Goal: Task Accomplishment & Management: Use online tool/utility

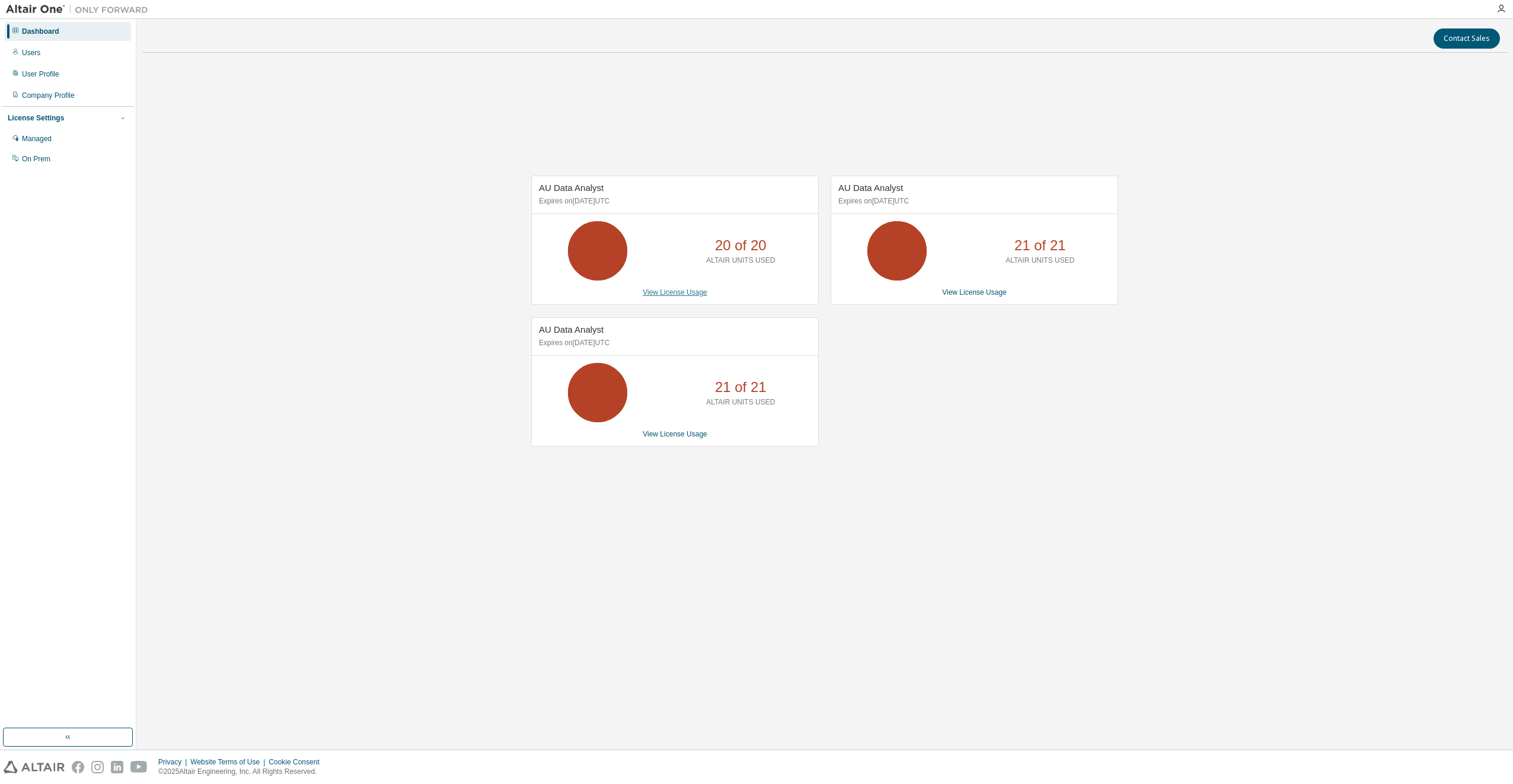
click at [665, 290] on link "View License Usage" at bounding box center [675, 292] width 65 height 8
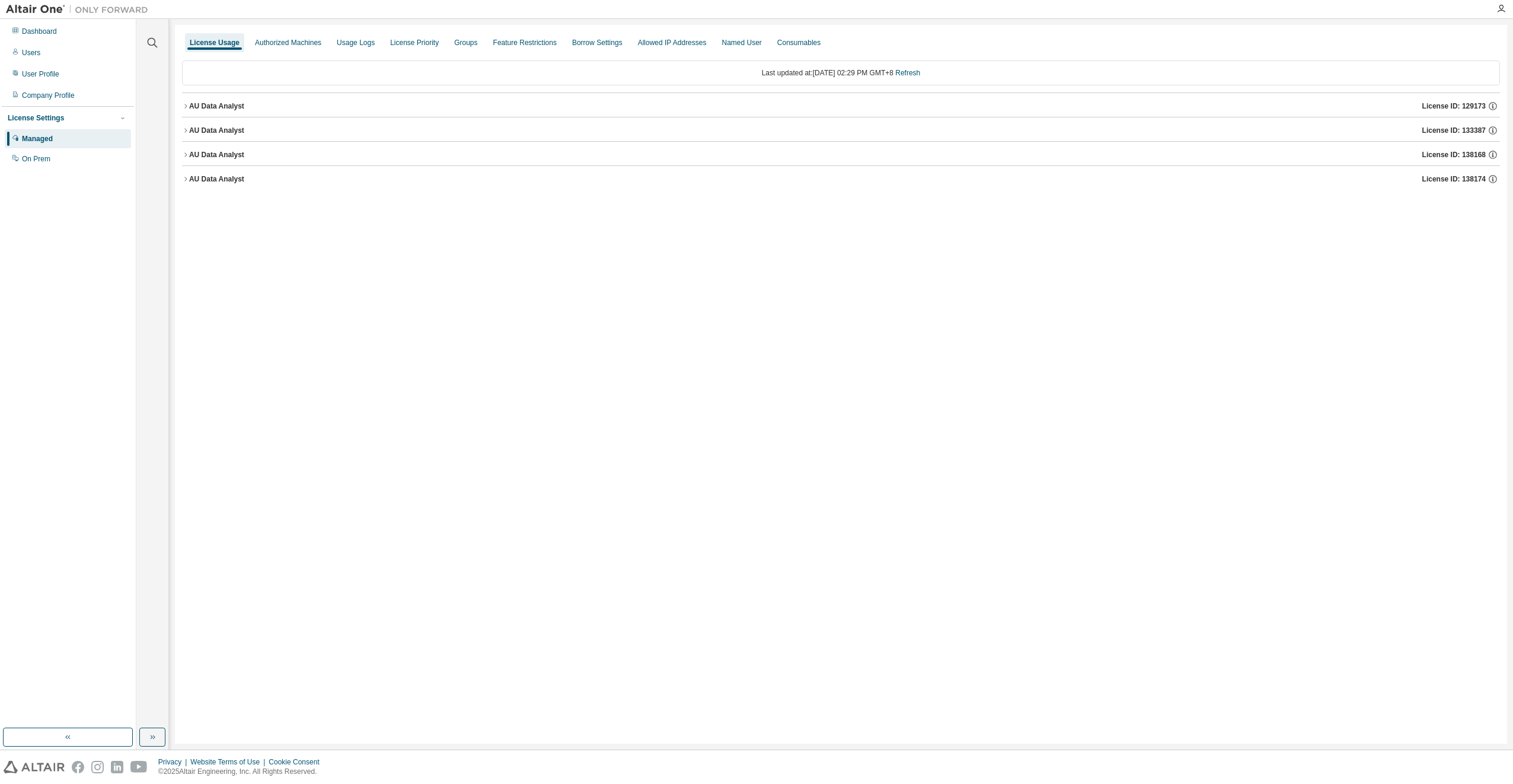
click at [186, 136] on button "AU Data Analyst License ID: 133387" at bounding box center [841, 130] width 1318 height 26
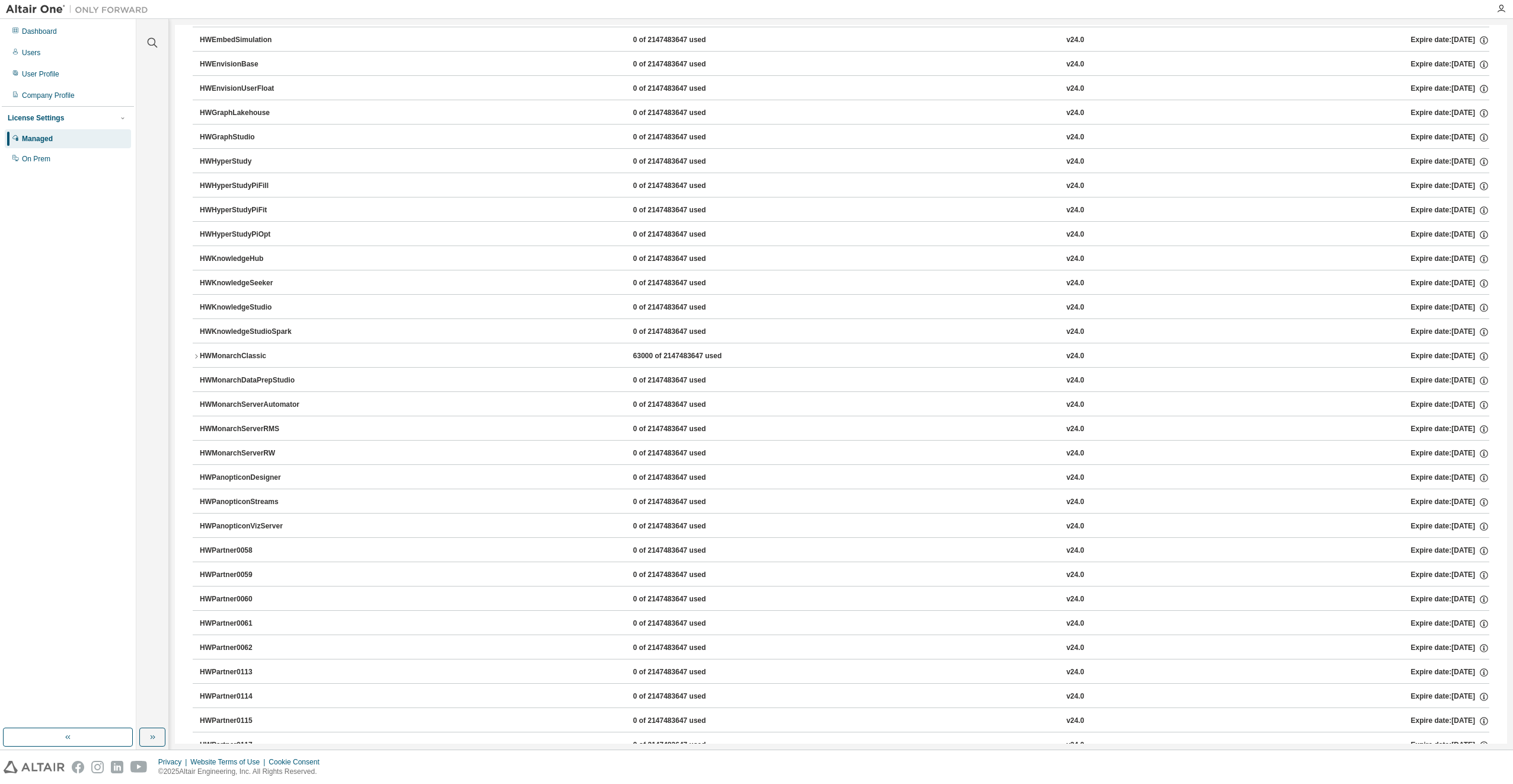
scroll to position [415, 0]
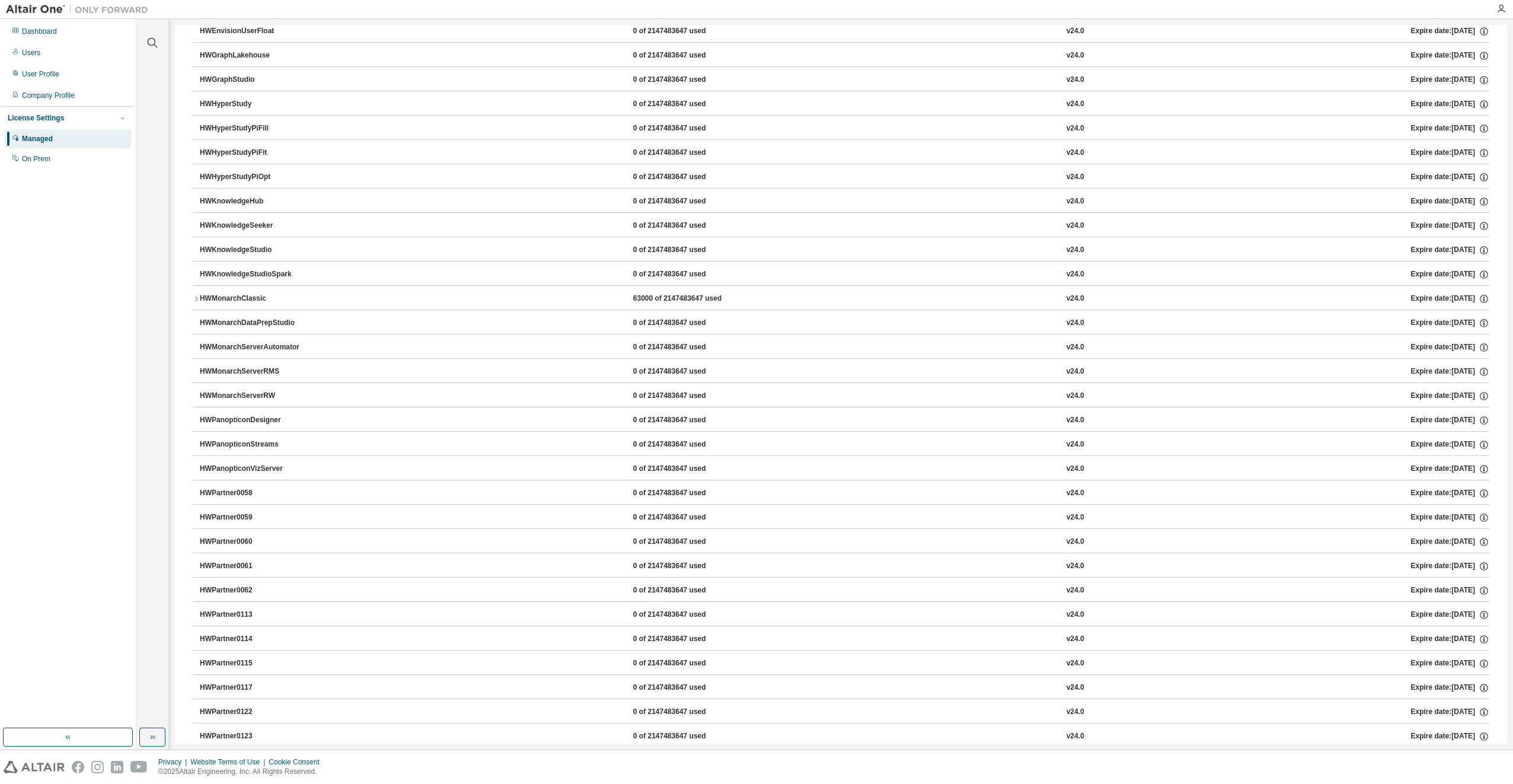
click at [197, 290] on button "HWMonarchClassic 63000 of 2147483647 used v24.0 Expire date: [DATE]" at bounding box center [841, 298] width 1297 height 26
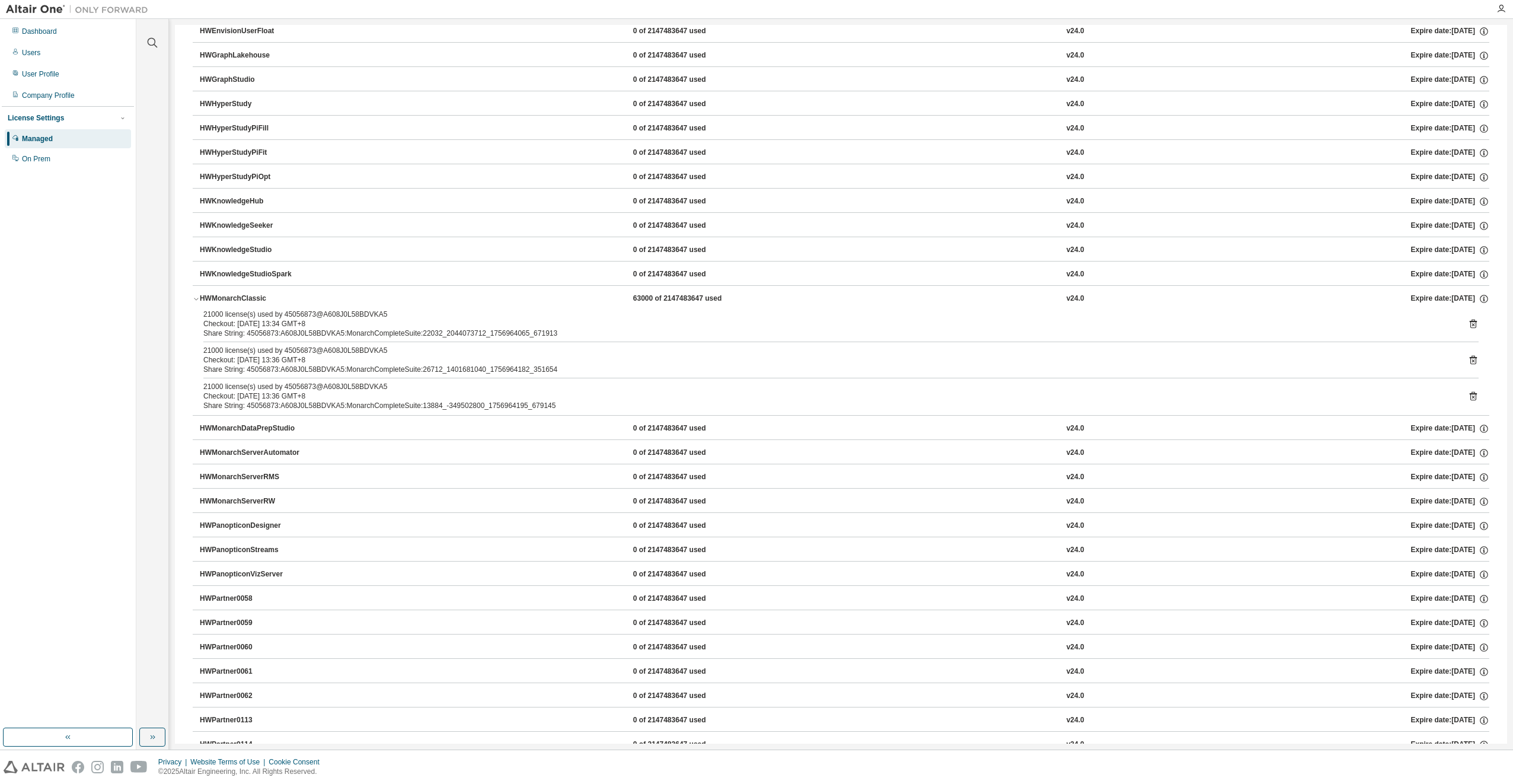
click at [1472, 325] on icon at bounding box center [1473, 325] width 3 height 3
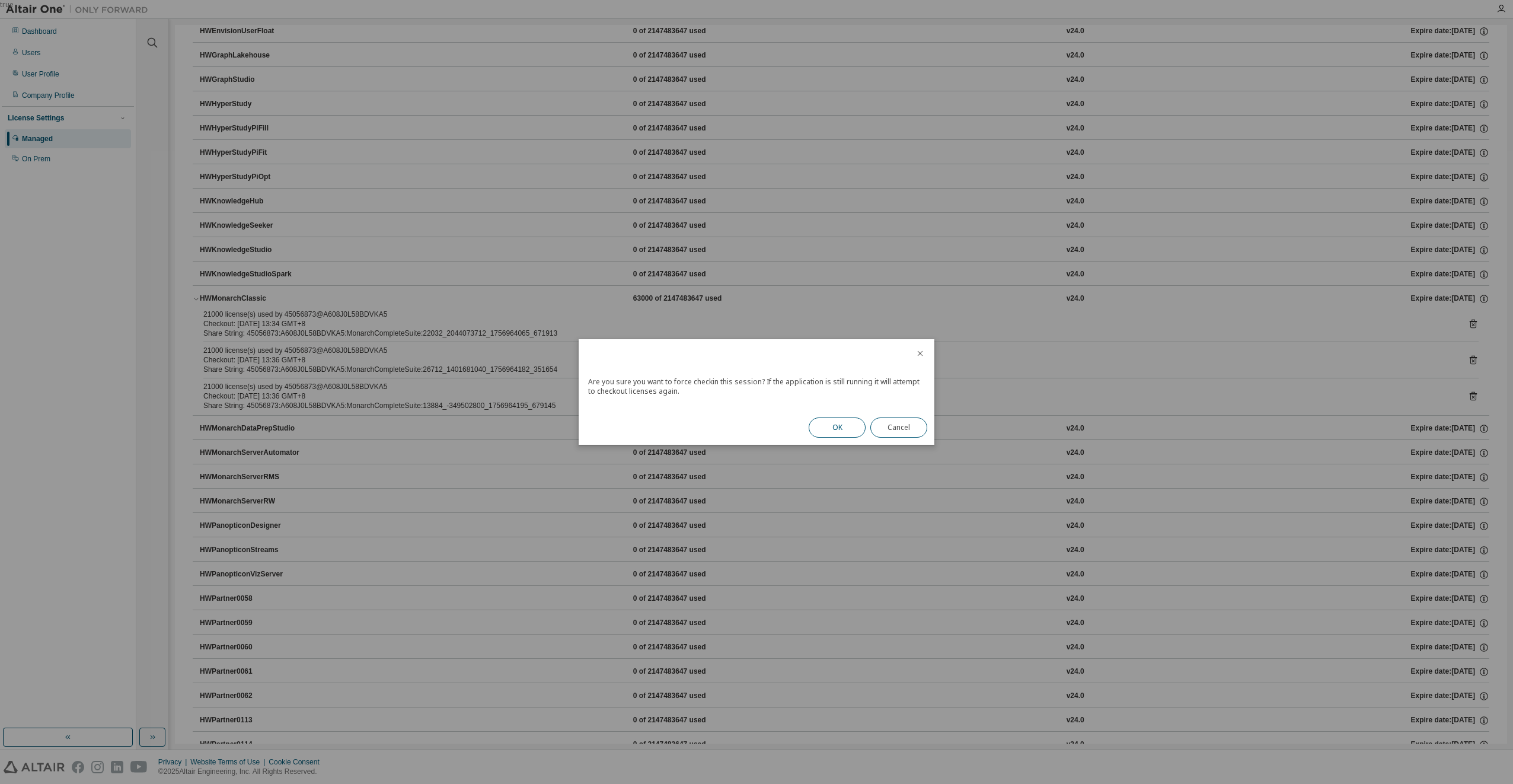
click at [834, 426] on button "OK" at bounding box center [837, 428] width 57 height 20
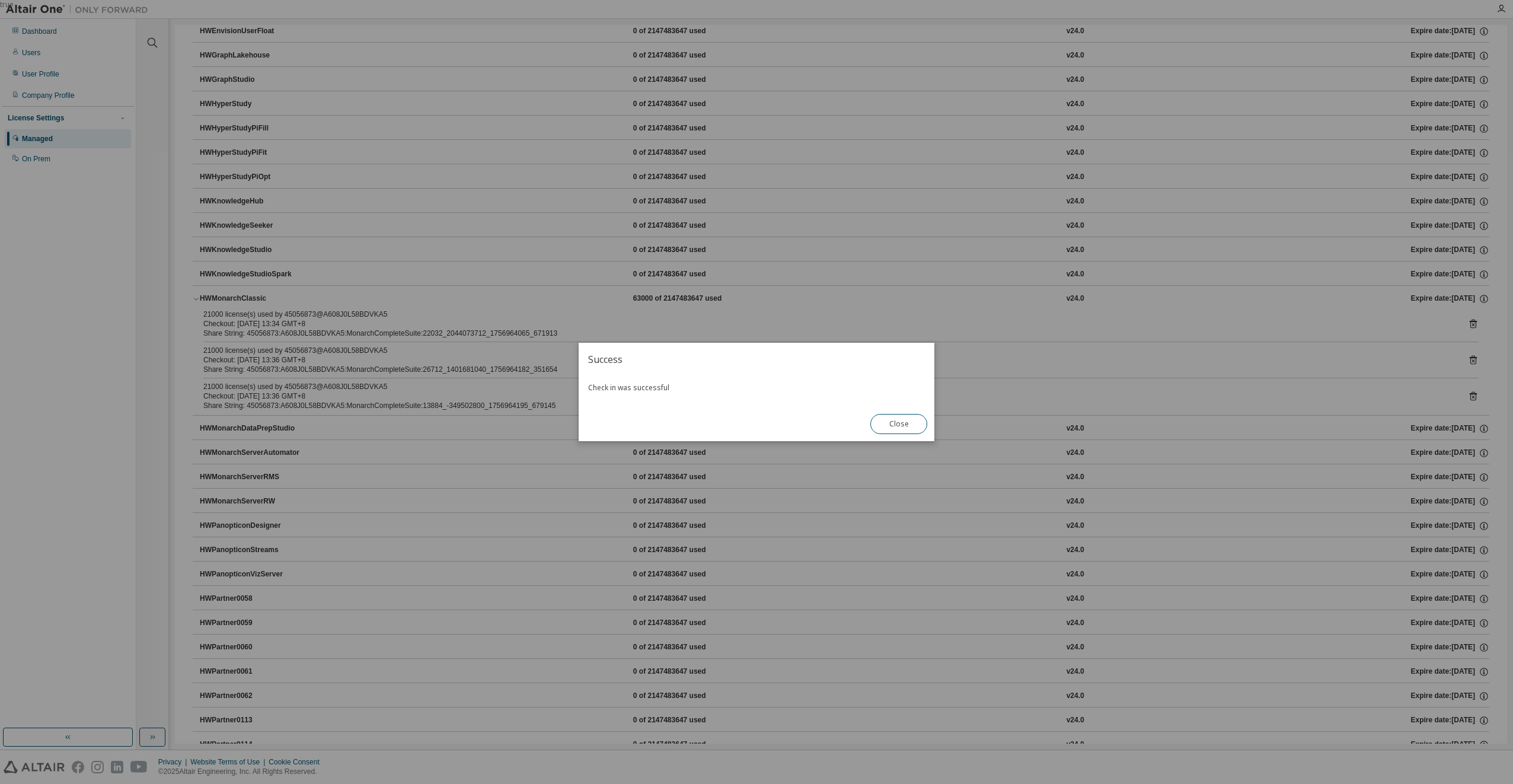
drag, startPoint x: 892, startPoint y: 423, endPoint x: 987, endPoint y: 424, distance: 95.0
click at [892, 423] on button "Close" at bounding box center [899, 424] width 57 height 20
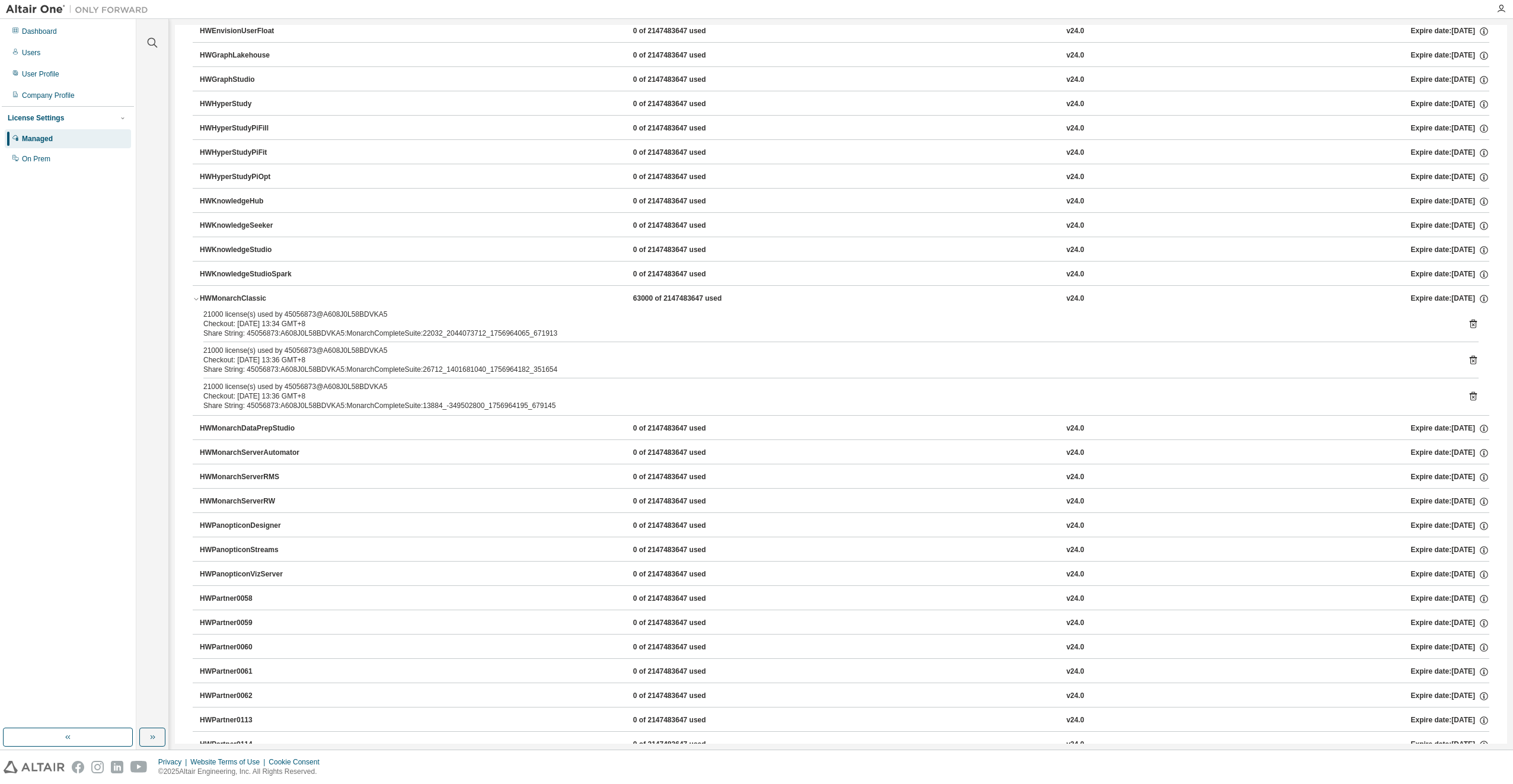
click at [1469, 359] on icon at bounding box center [1474, 360] width 11 height 11
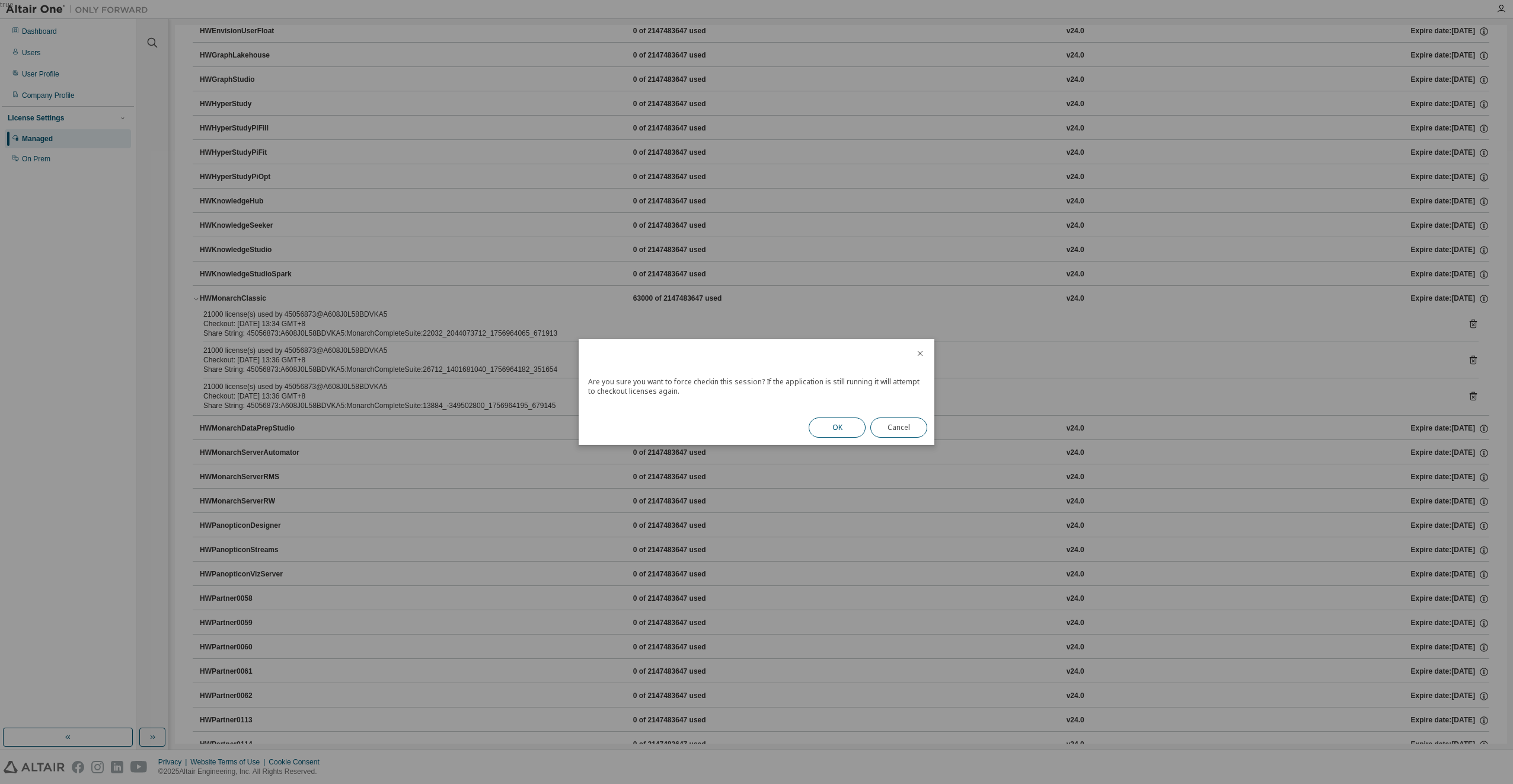
click at [836, 431] on button "OK" at bounding box center [837, 428] width 57 height 20
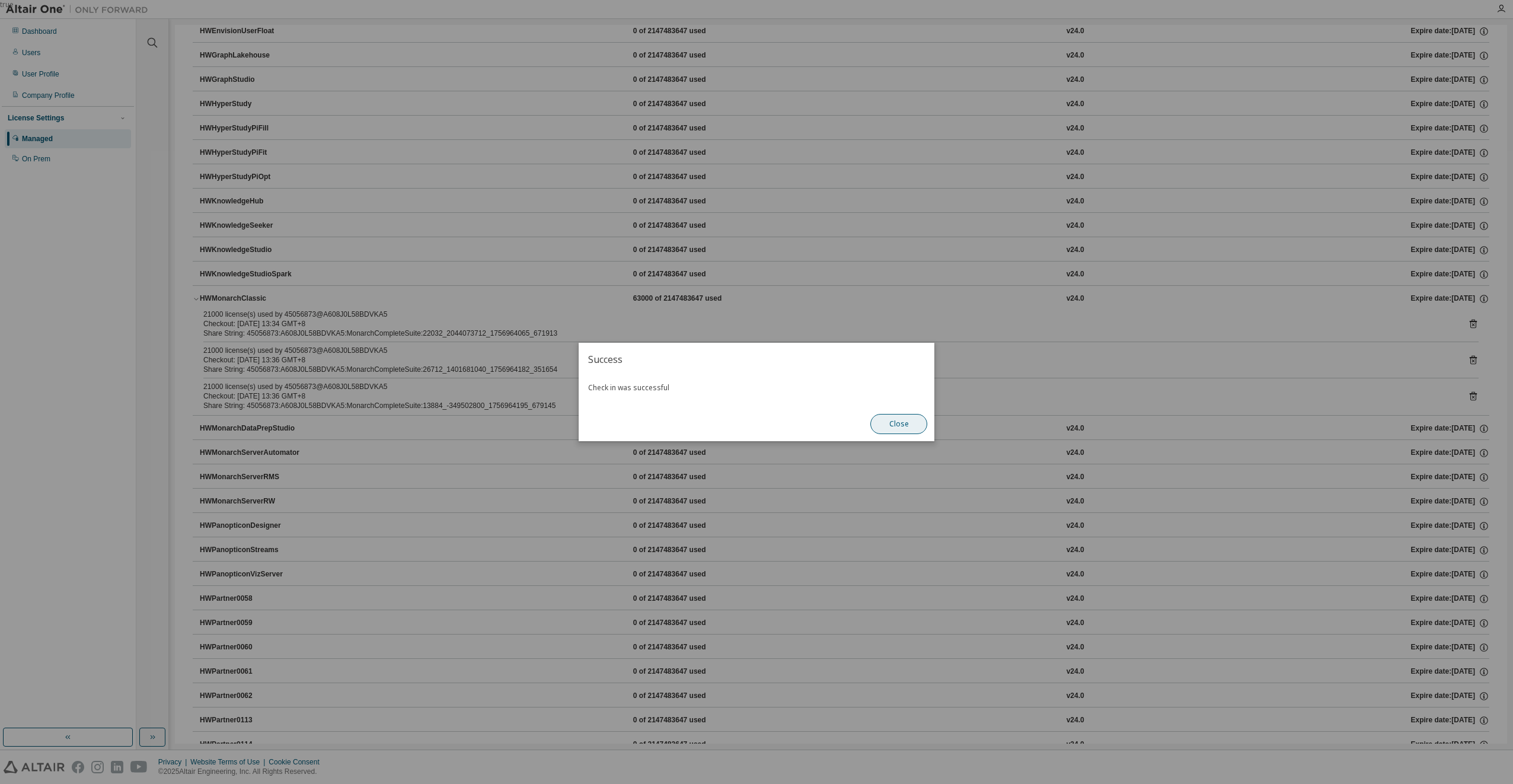
click at [894, 427] on button "Close" at bounding box center [899, 424] width 57 height 20
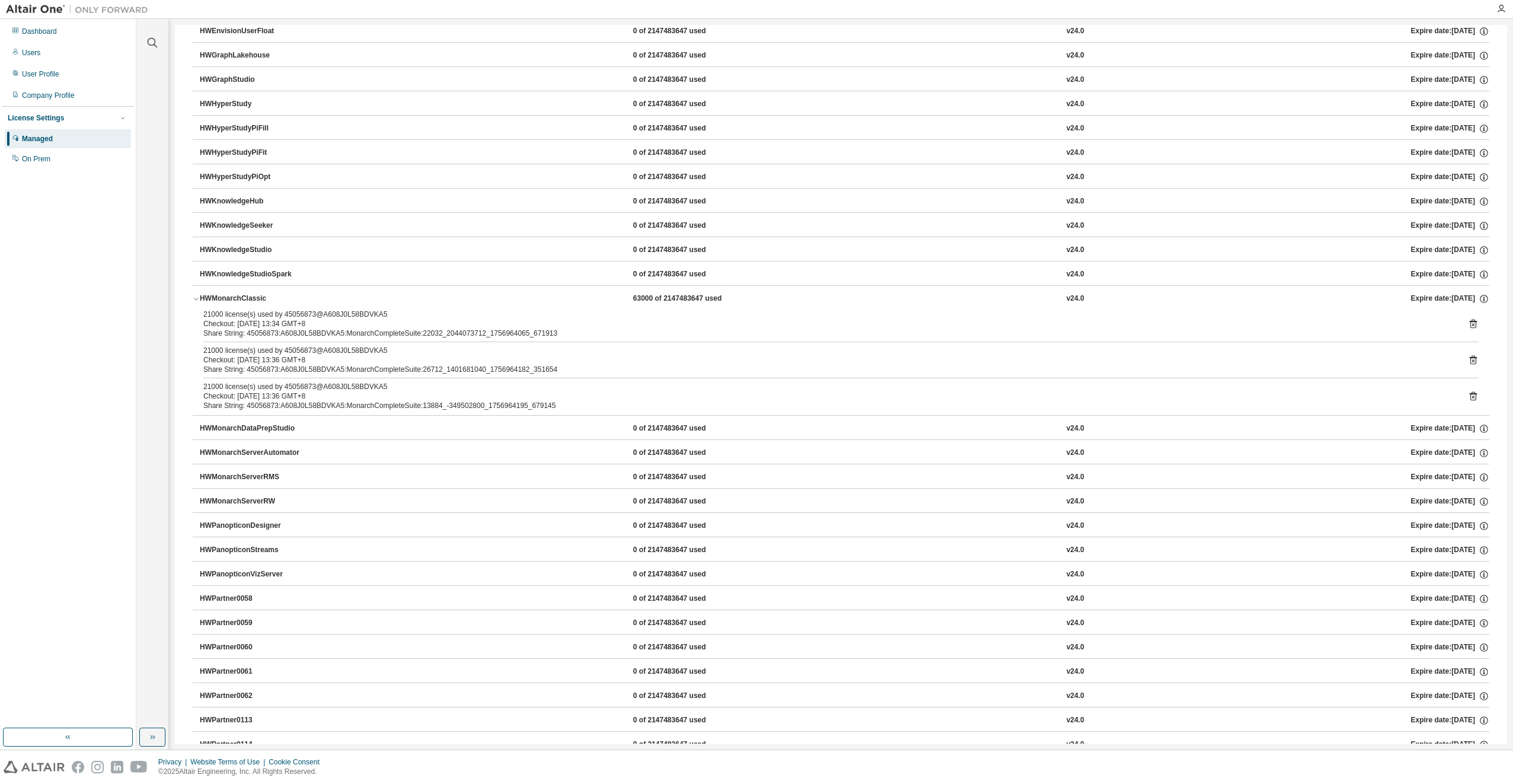
click at [1472, 400] on icon at bounding box center [1474, 396] width 11 height 11
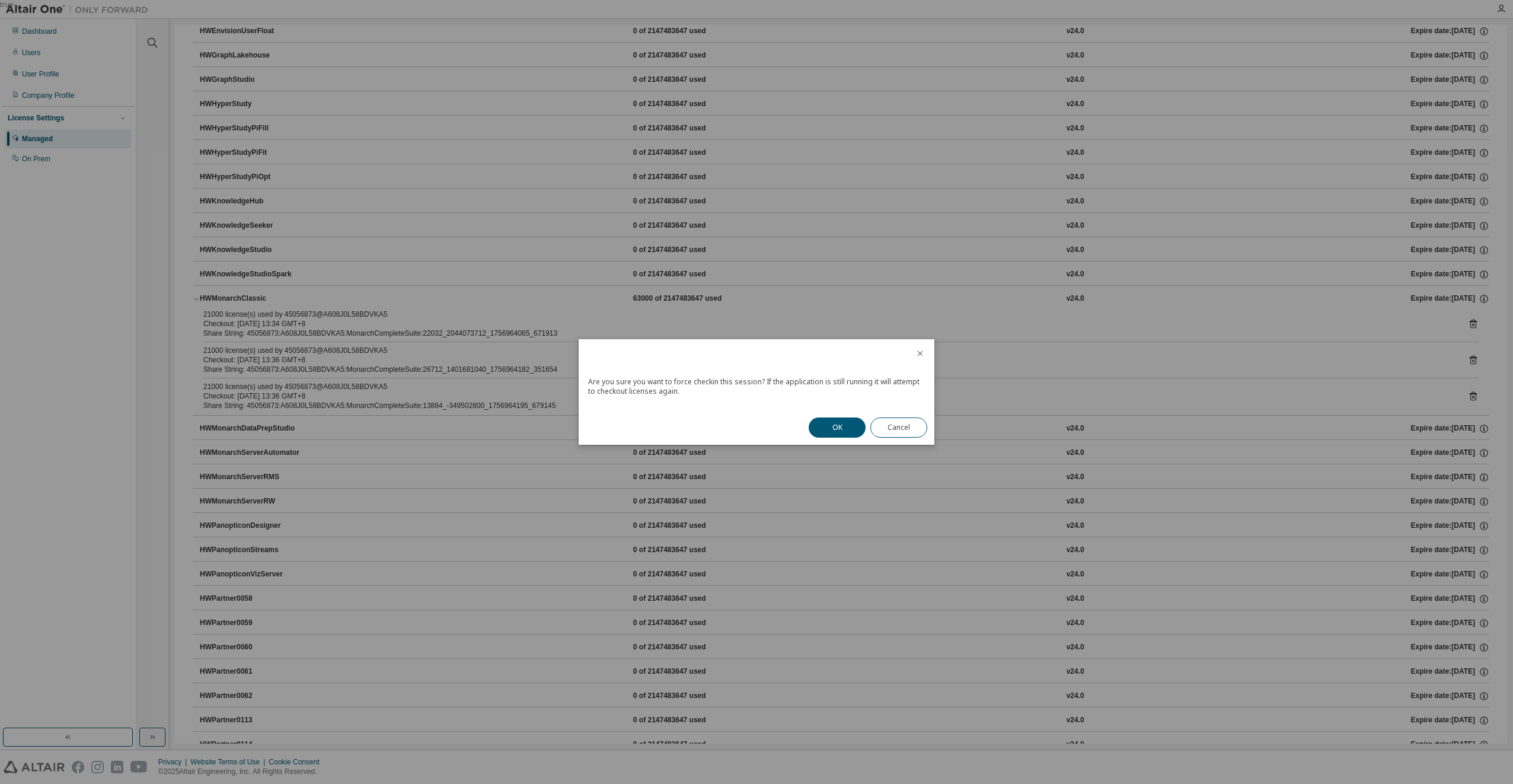
click at [838, 433] on button "OK" at bounding box center [837, 428] width 57 height 20
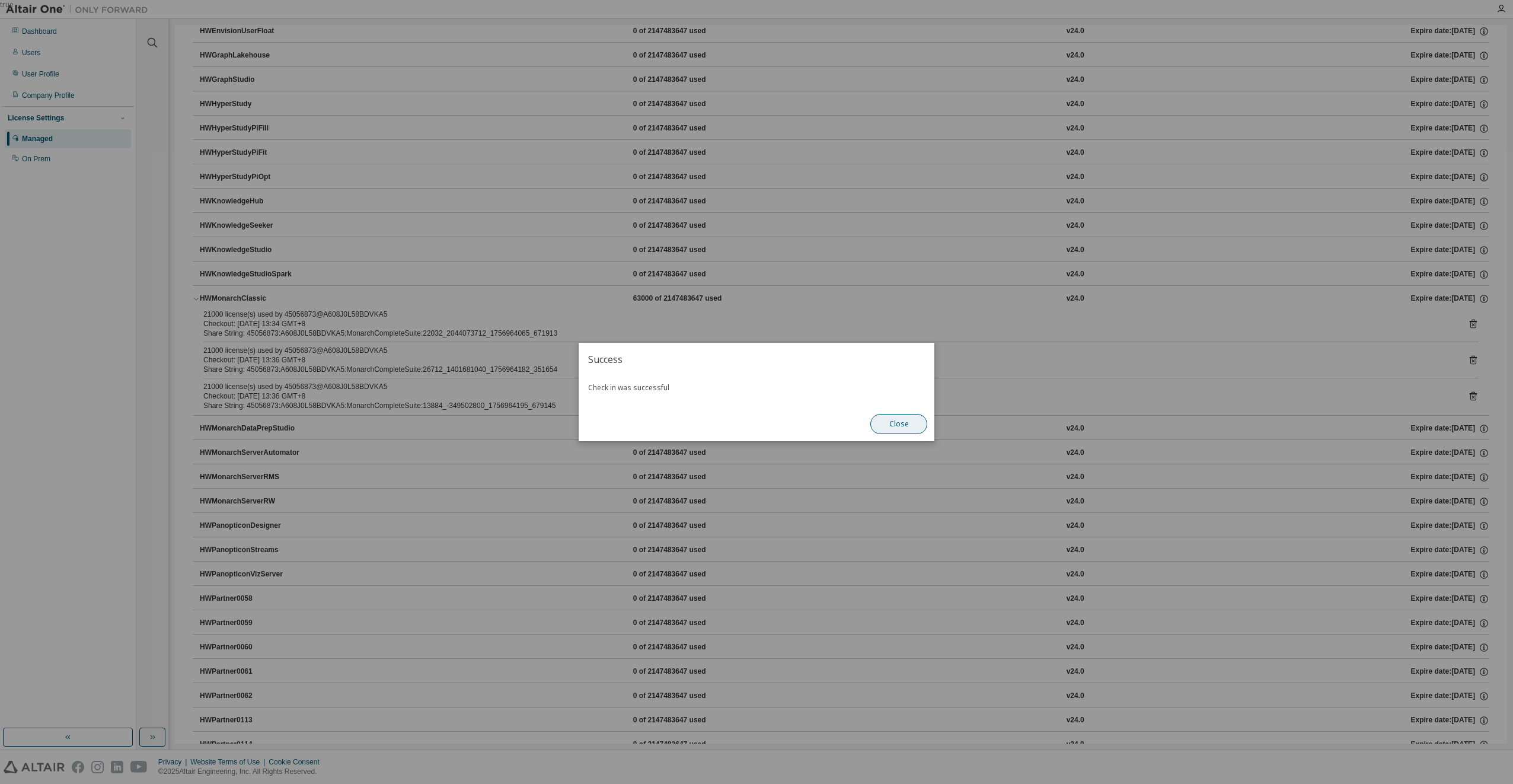
click at [891, 428] on button "Close" at bounding box center [899, 424] width 57 height 20
